Goal: Navigation & Orientation: Find specific page/section

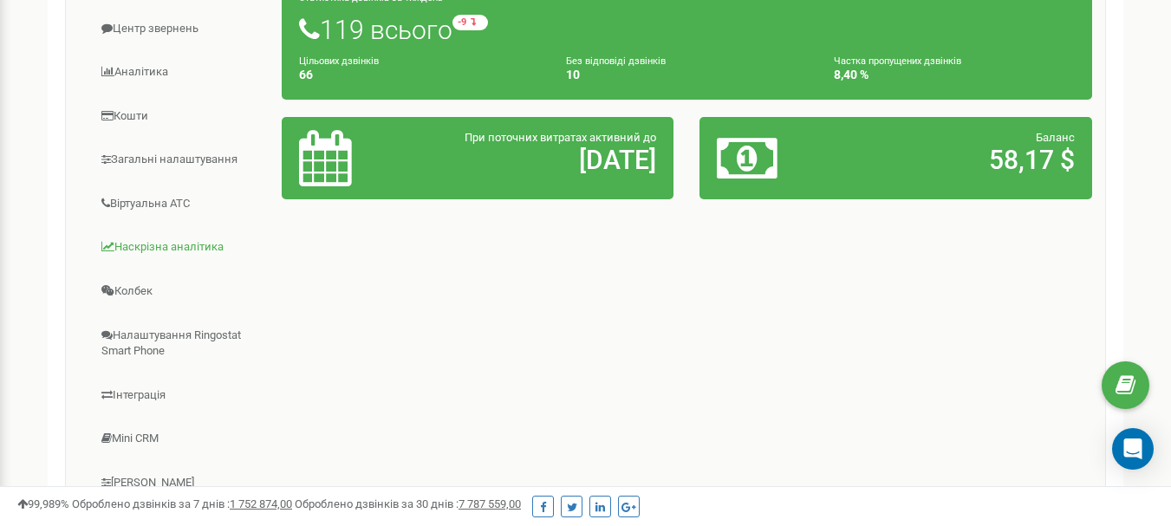
scroll to position [347, 0]
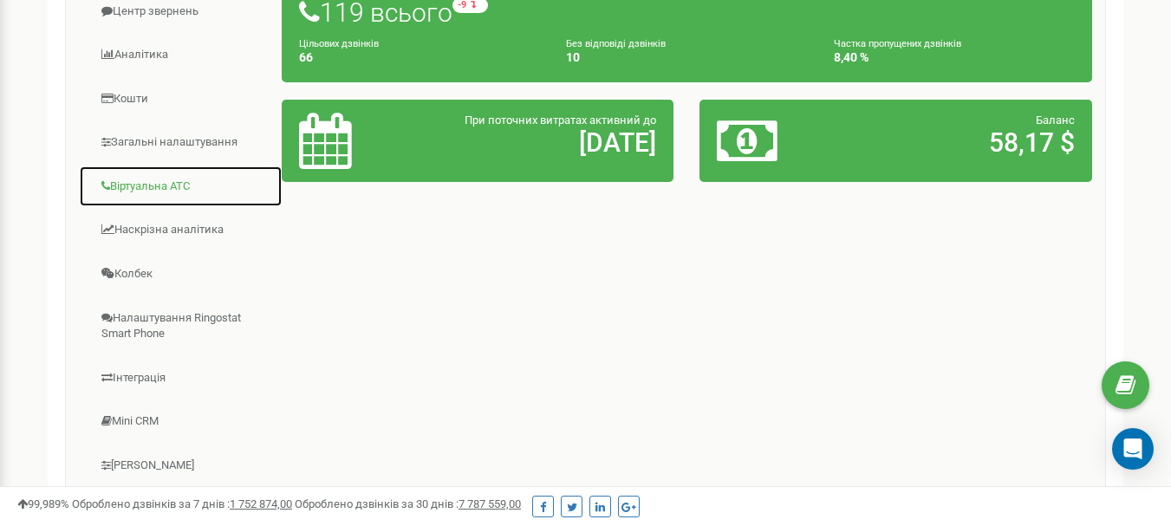
click at [162, 192] on link "Віртуальна АТС" at bounding box center [181, 187] width 204 height 42
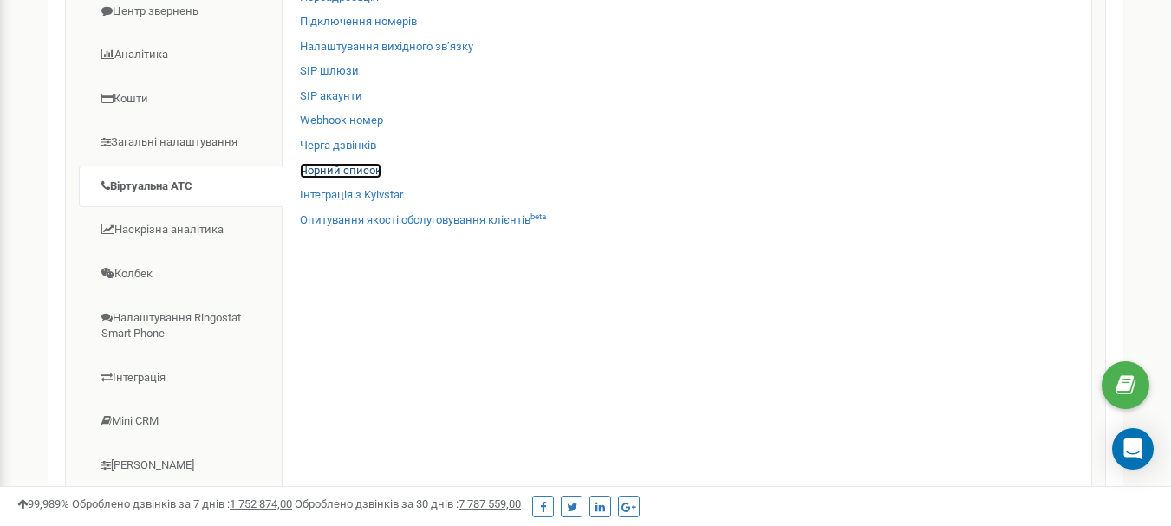
click at [356, 179] on link "Чорний список" at bounding box center [340, 171] width 81 height 16
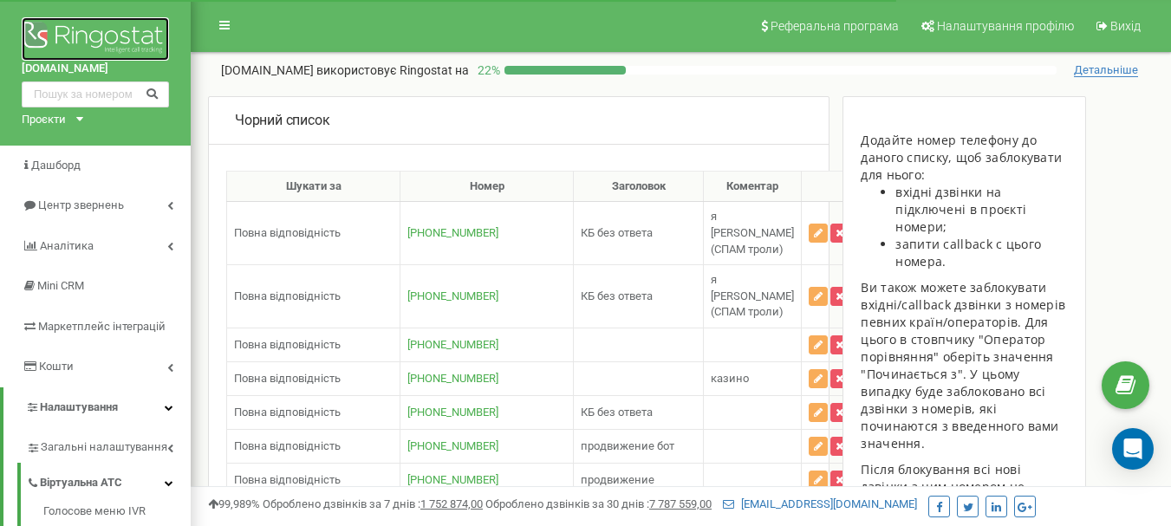
click at [84, 34] on img at bounding box center [95, 38] width 147 height 43
